Goal: Task Accomplishment & Management: Manage account settings

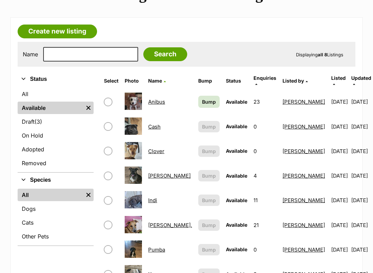
scroll to position [177, 0]
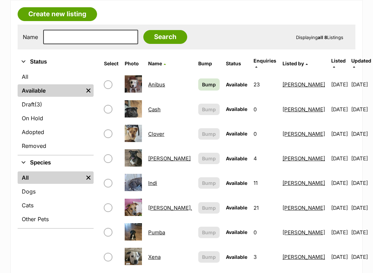
click at [202, 81] on span "Bump" at bounding box center [209, 84] width 14 height 7
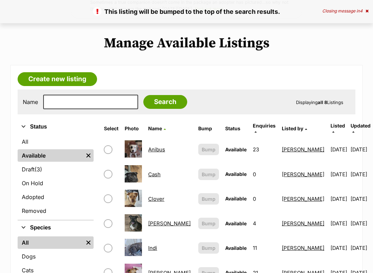
scroll to position [201, 0]
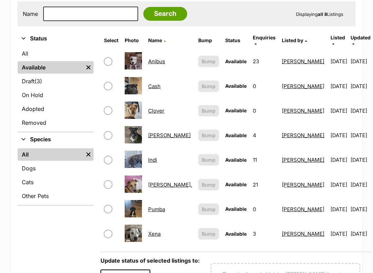
click at [137, 55] on img at bounding box center [133, 60] width 17 height 17
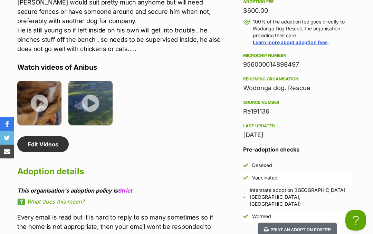
click at [92, 106] on img at bounding box center [90, 103] width 44 height 44
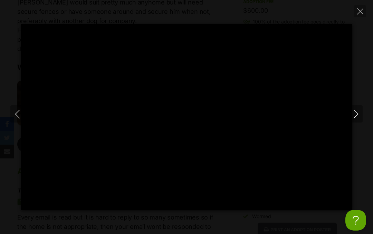
type input "100"
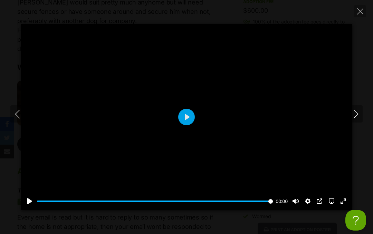
click at [357, 116] on icon "Next" at bounding box center [355, 114] width 9 height 9
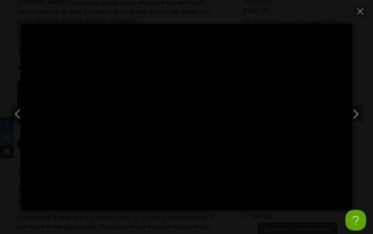
type input "39.21"
